Goal: Information Seeking & Learning: Learn about a topic

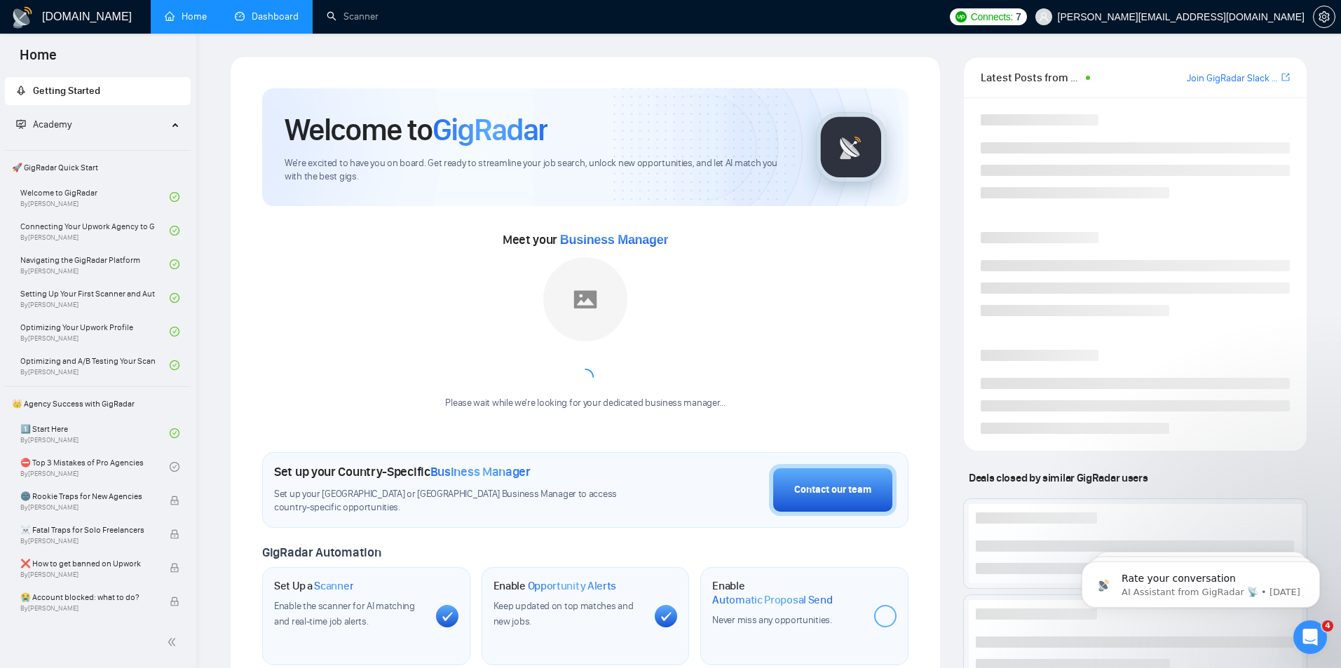
click at [276, 13] on link "Dashboard" at bounding box center [267, 17] width 64 height 12
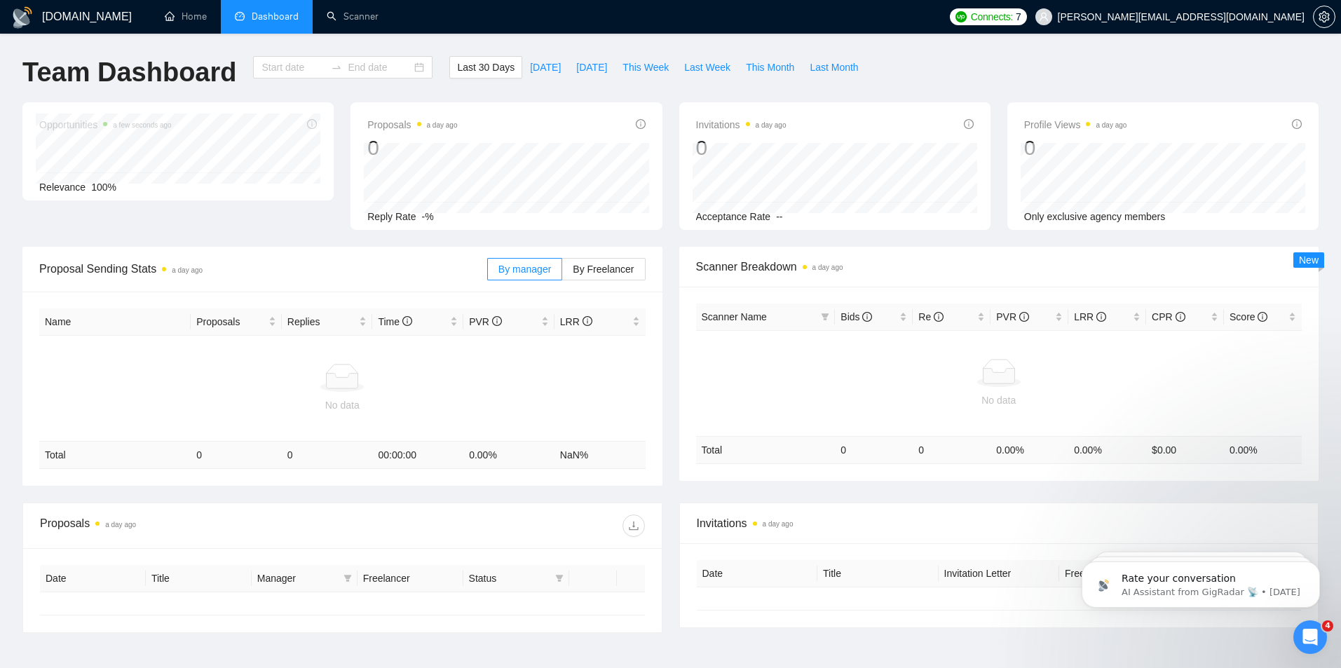
type input "[DATE]"
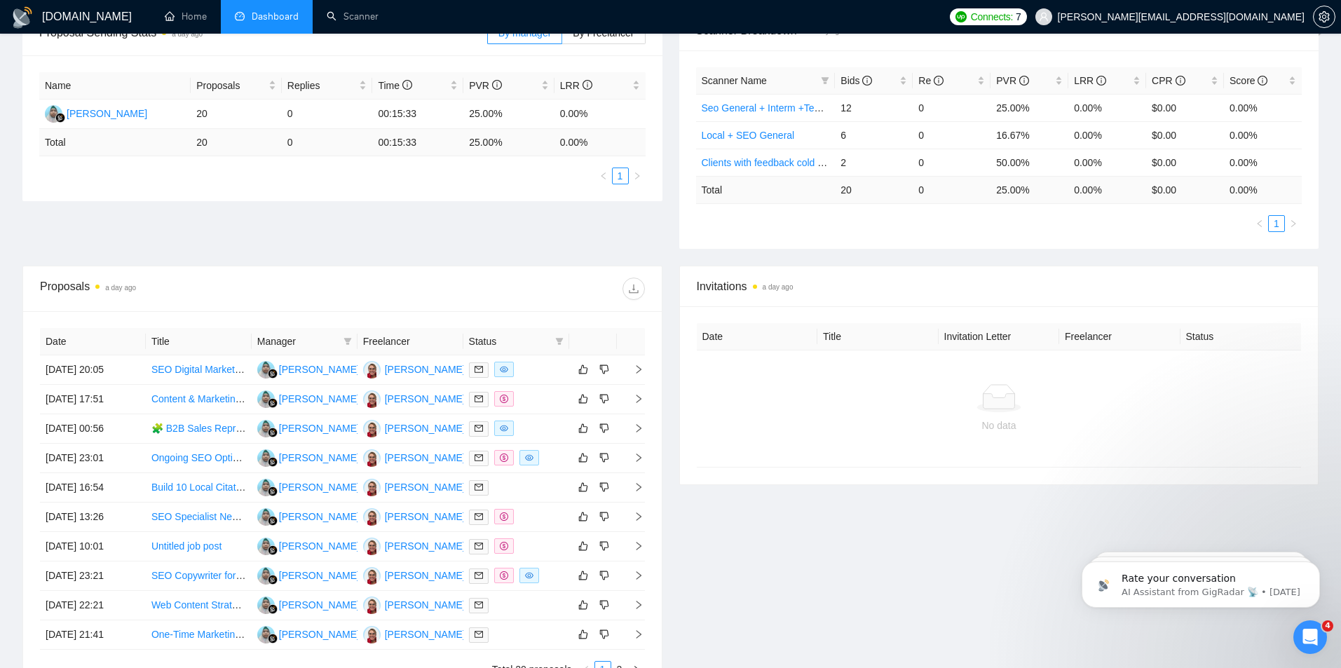
scroll to position [280, 0]
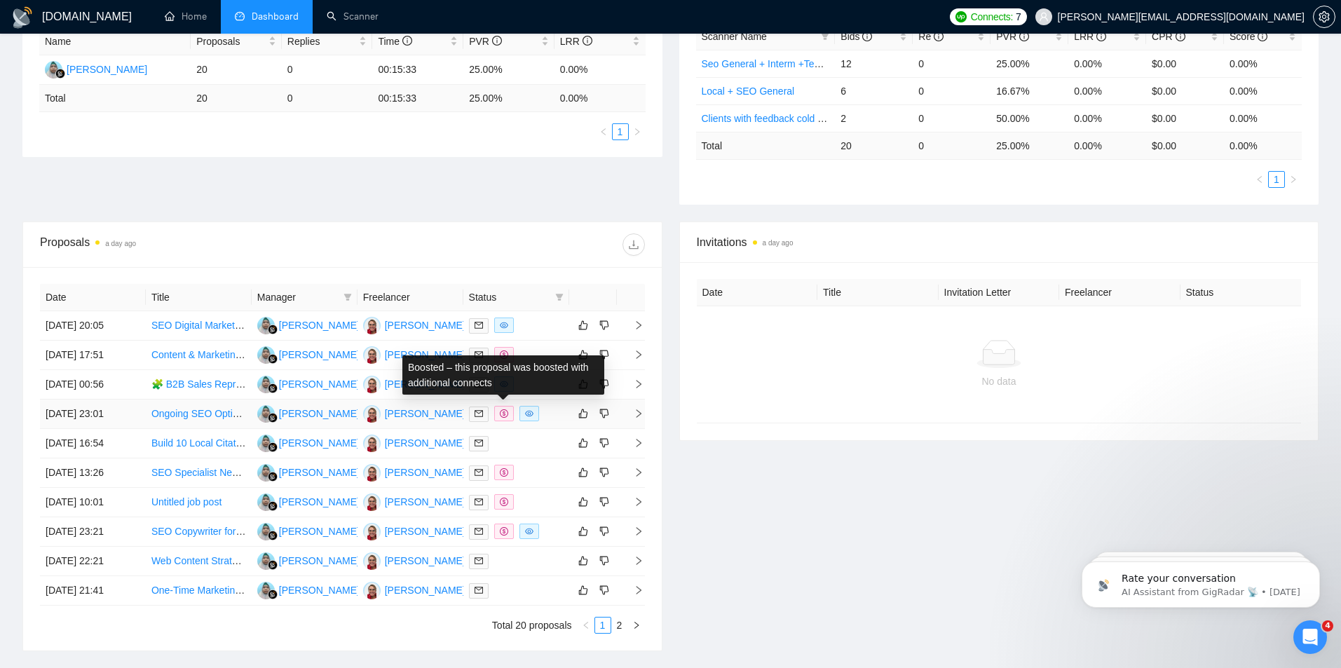
click at [502, 413] on icon "dollar" at bounding box center [504, 413] width 8 height 8
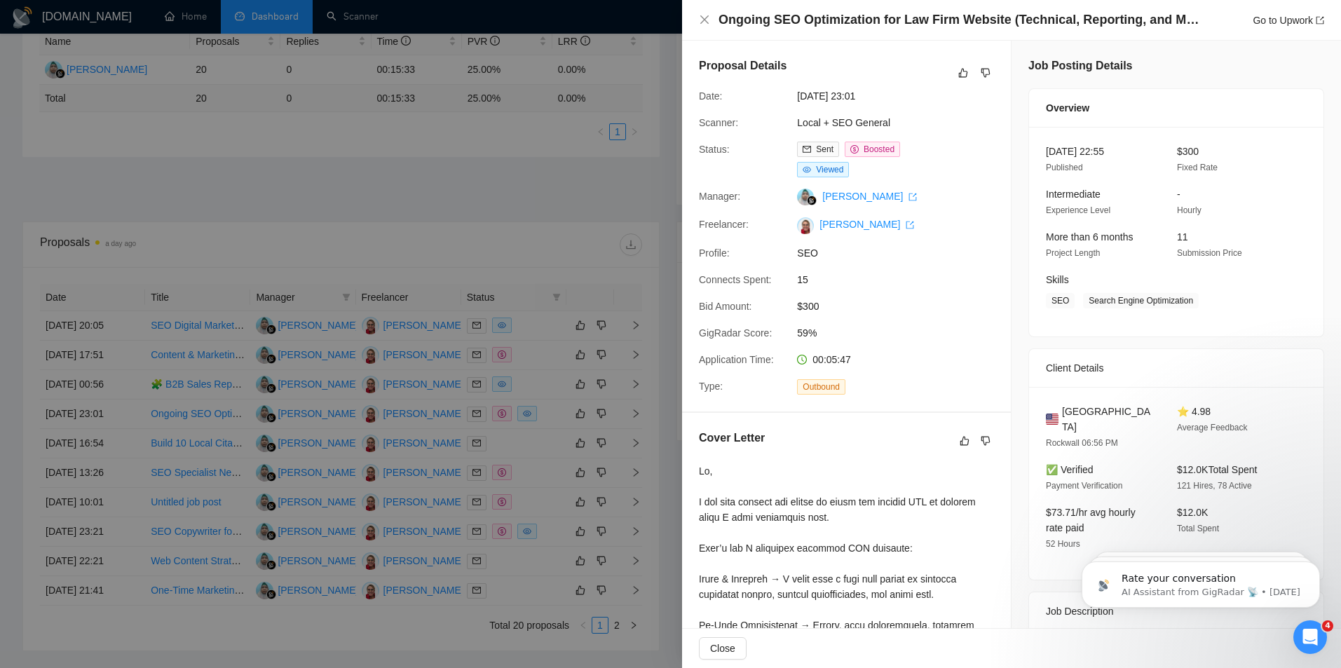
click at [538, 17] on div at bounding box center [670, 334] width 1341 height 668
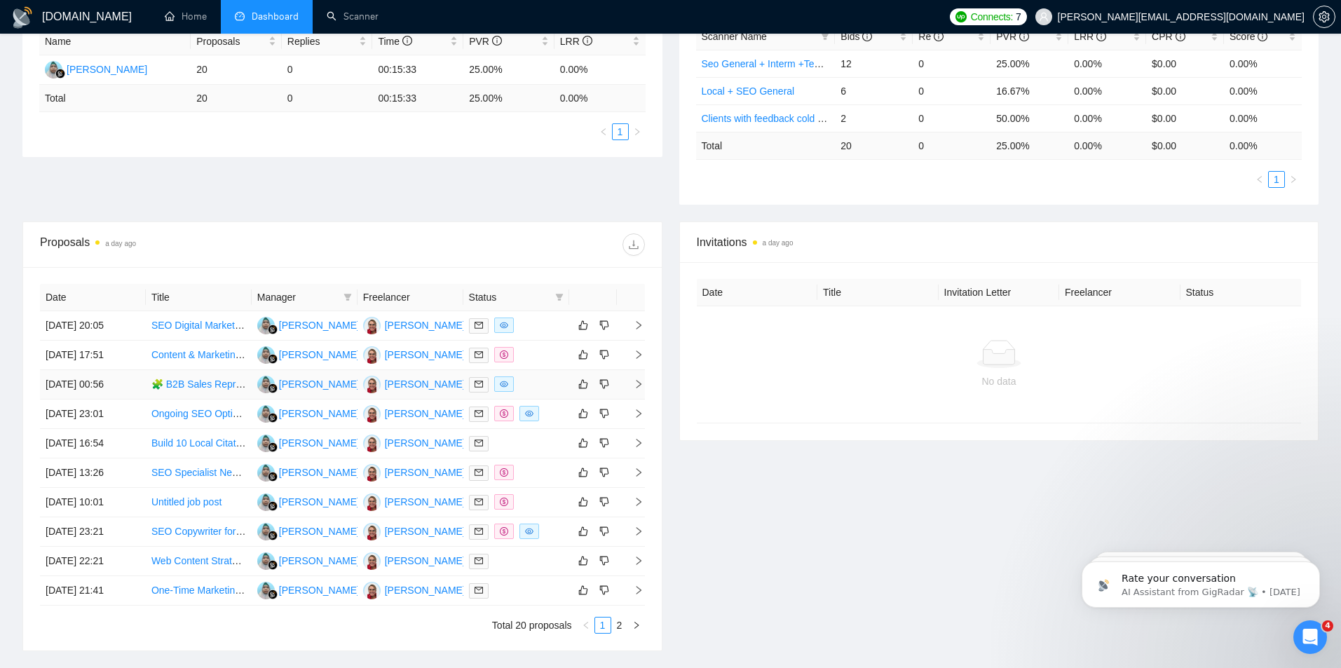
click at [177, 384] on link "🧩 B2B Sales Representative (Commission-Based) — SaaS / Tech Startup" at bounding box center [314, 383] width 326 height 11
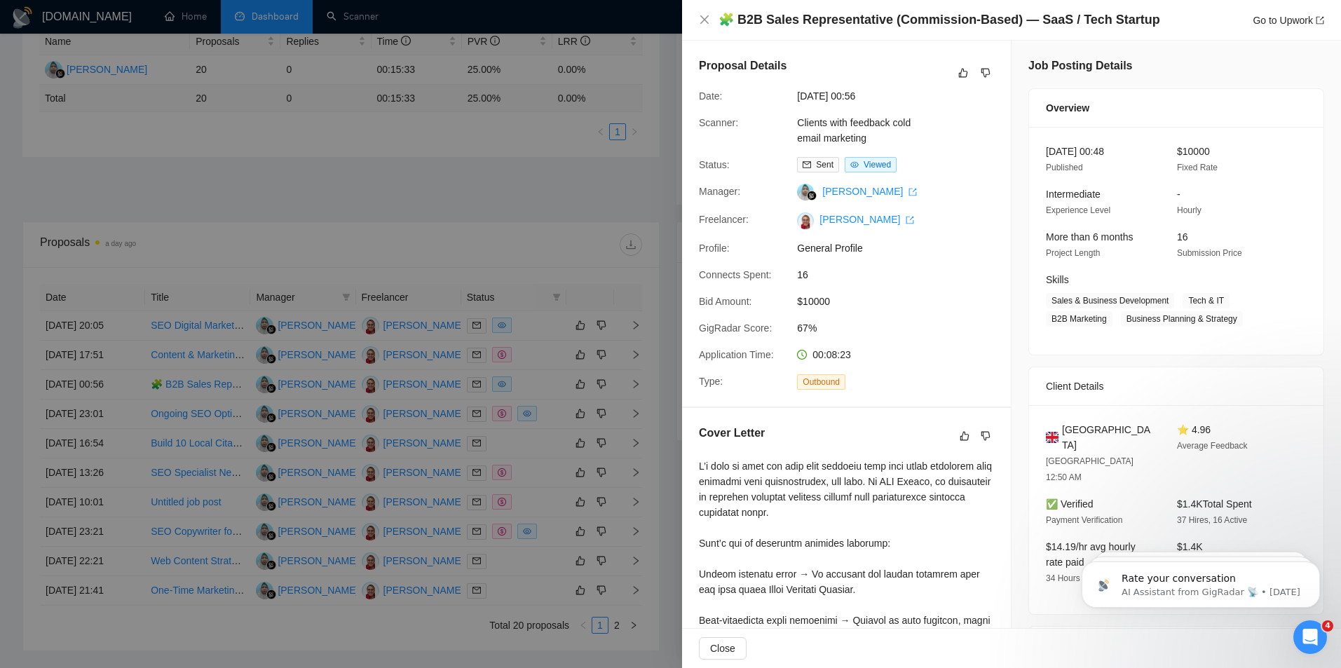
click at [390, 144] on div at bounding box center [670, 334] width 1341 height 668
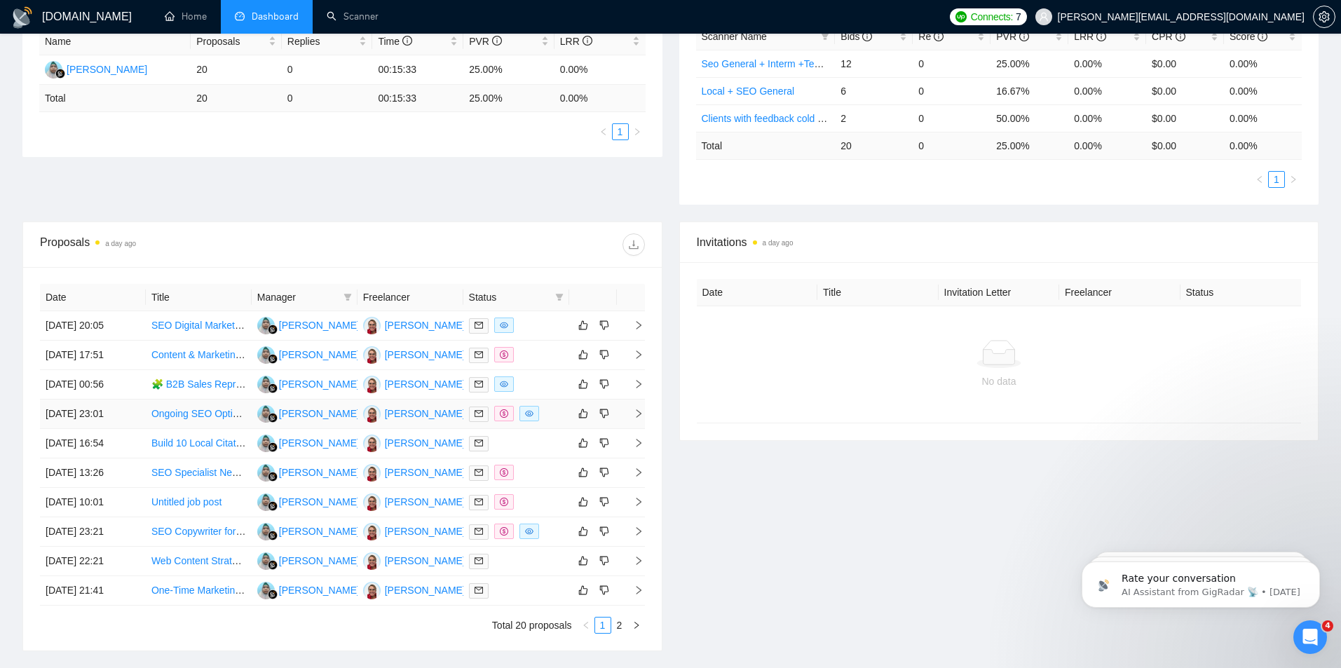
click at [179, 416] on link "Ongoing SEO Optimization for Law Firm Website (Technical, Reporting, and Mainte…" at bounding box center [361, 413] width 421 height 11
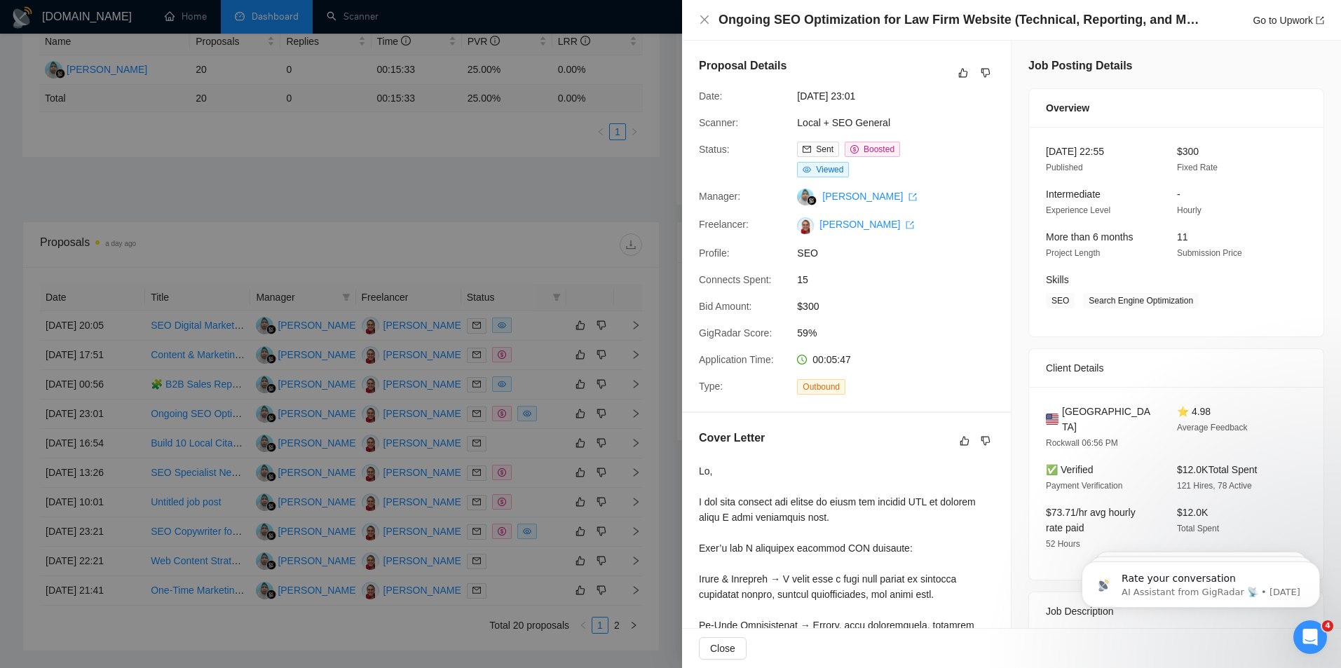
click at [405, 242] on div at bounding box center [670, 334] width 1341 height 668
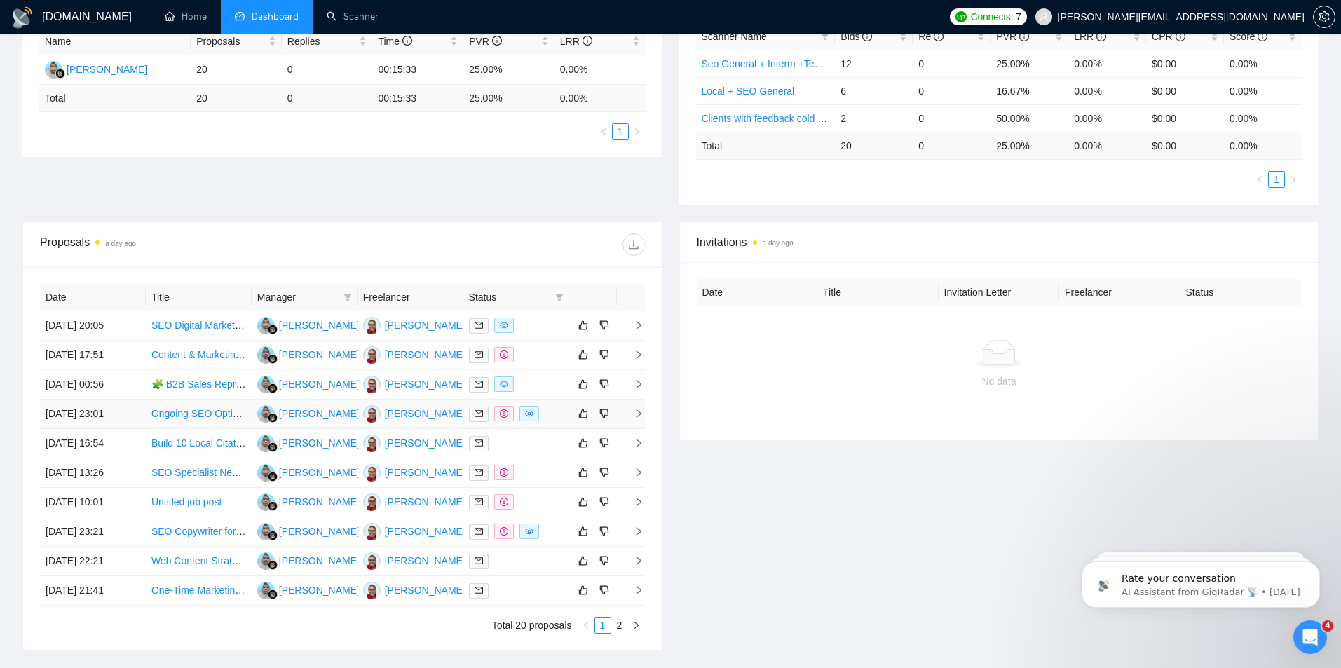
click at [177, 413] on link "Ongoing SEO Optimization for Law Firm Website (Technical, Reporting, and Mainte…" at bounding box center [361, 413] width 421 height 11
